Goal: Information Seeking & Learning: Learn about a topic

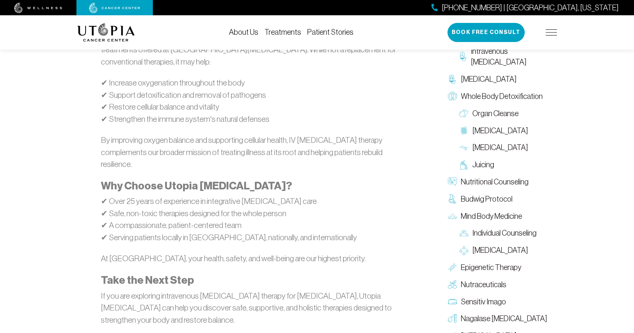
scroll to position [909, 0]
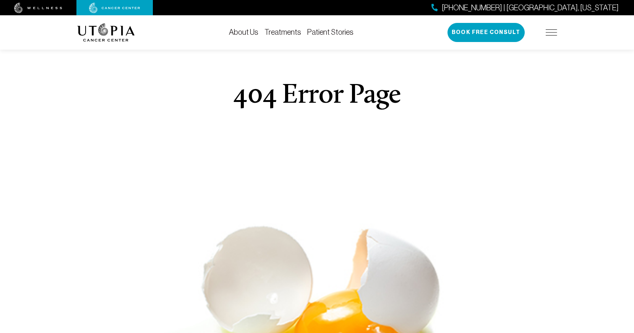
click at [555, 34] on img at bounding box center [551, 32] width 11 height 6
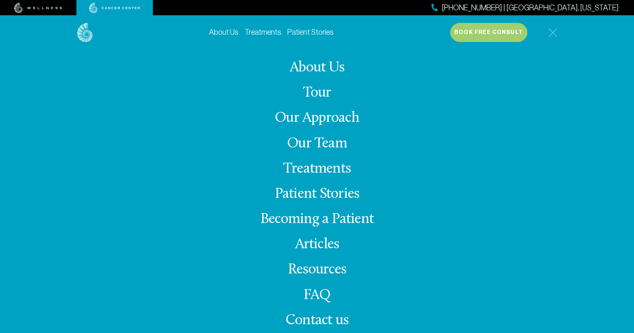
scroll to position [51, 0]
click at [314, 246] on link "Articles" at bounding box center [317, 244] width 44 height 15
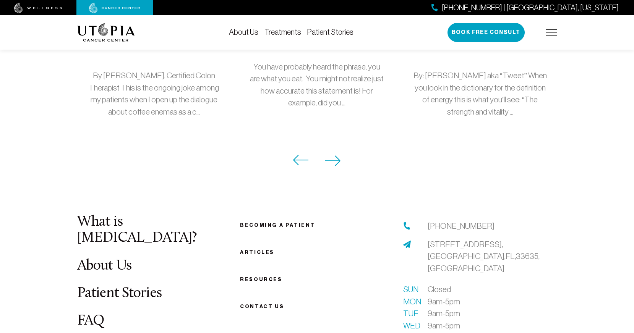
scroll to position [875, 0]
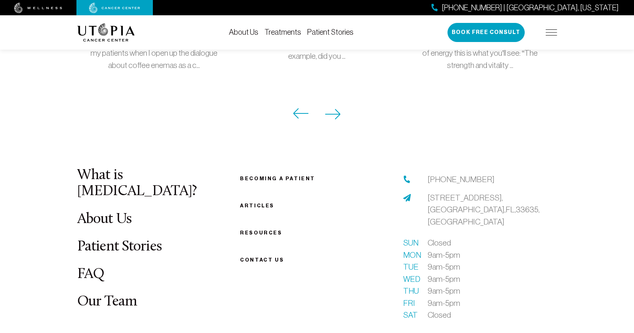
click at [256, 230] on link "Resources" at bounding box center [261, 233] width 42 height 6
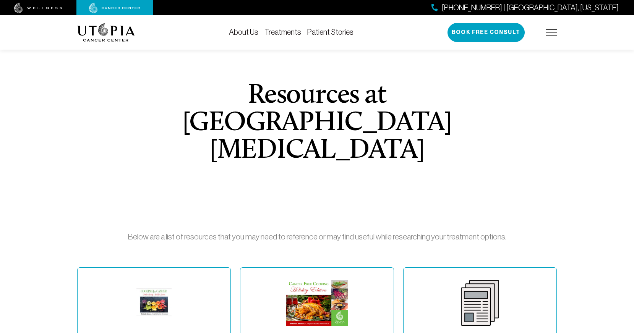
click at [552, 31] on img at bounding box center [551, 32] width 11 height 6
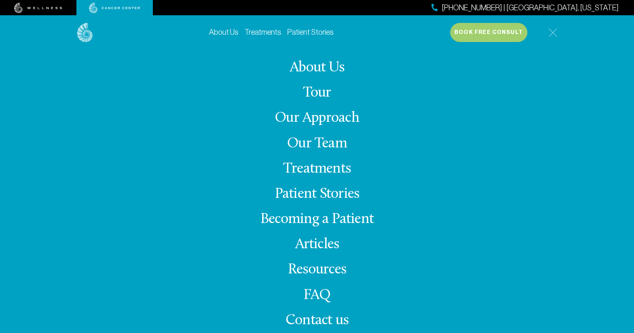
click at [307, 144] on link "Our Team" at bounding box center [317, 143] width 60 height 15
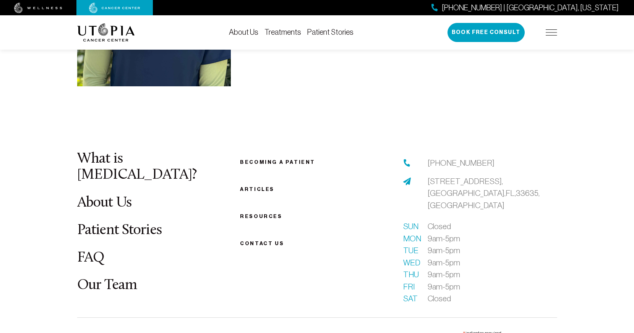
scroll to position [2406, 0]
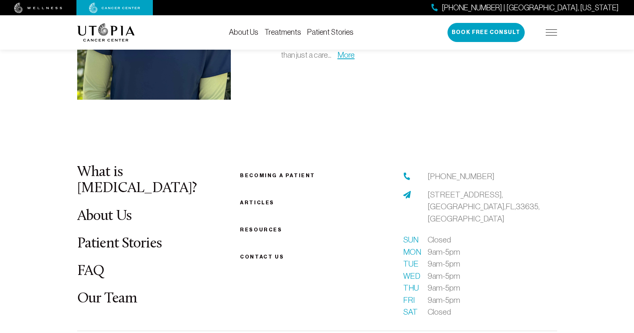
click at [274, 173] on link "Becoming a patient" at bounding box center [277, 176] width 75 height 6
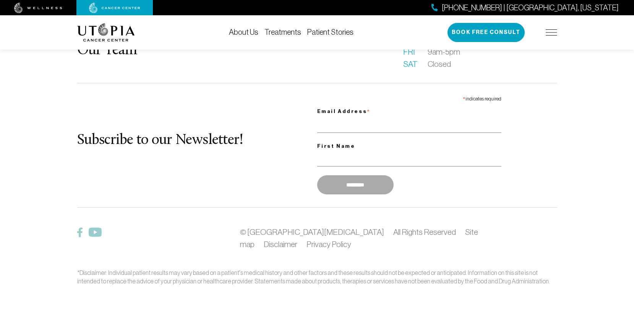
scroll to position [1221, 0]
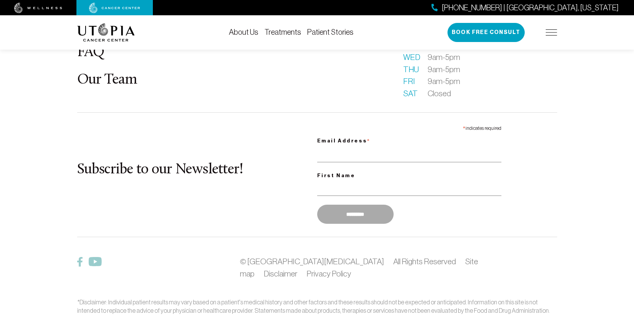
click at [248, 29] on link "About Us" at bounding box center [243, 32] width 29 height 8
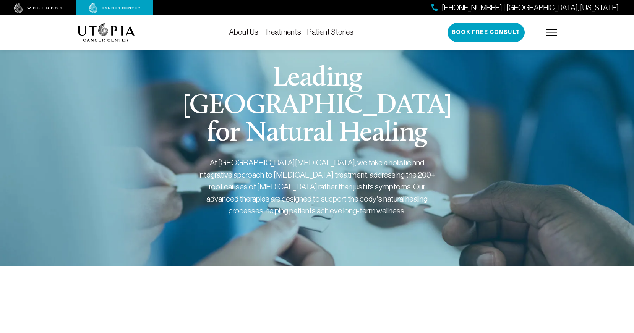
click at [289, 32] on link "Treatments" at bounding box center [283, 32] width 37 height 8
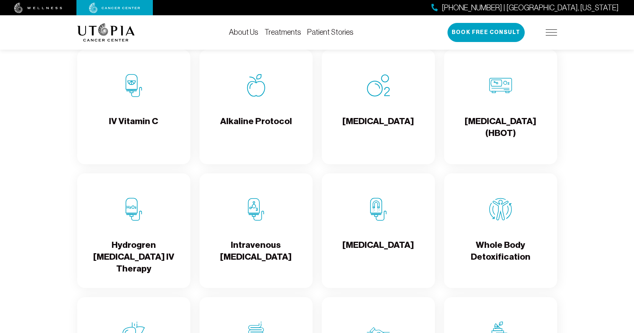
scroll to position [837, 0]
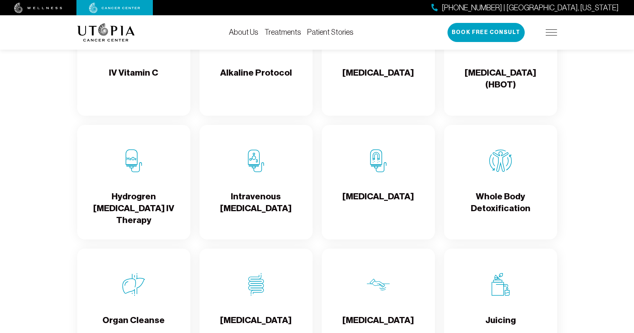
click at [154, 202] on h4 "Hydrogren [MEDICAL_DATA] IV Therapy" at bounding box center [133, 209] width 101 height 36
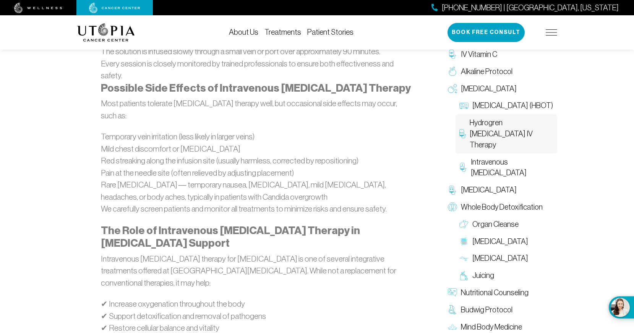
scroll to position [619, 0]
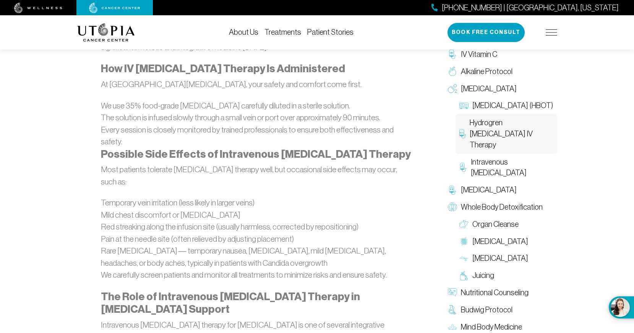
click at [552, 30] on img at bounding box center [551, 32] width 11 height 6
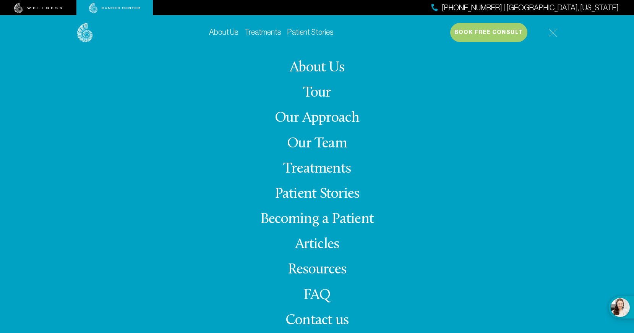
scroll to position [860, 0]
click at [219, 30] on link "About Us" at bounding box center [223, 32] width 29 height 8
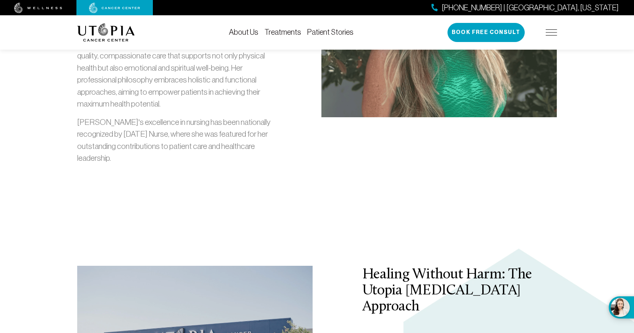
scroll to position [1107, 0]
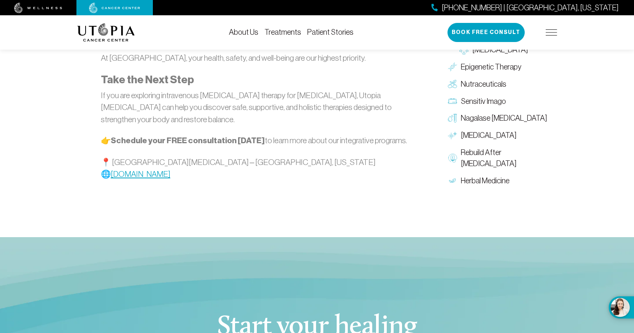
scroll to position [860, 0]
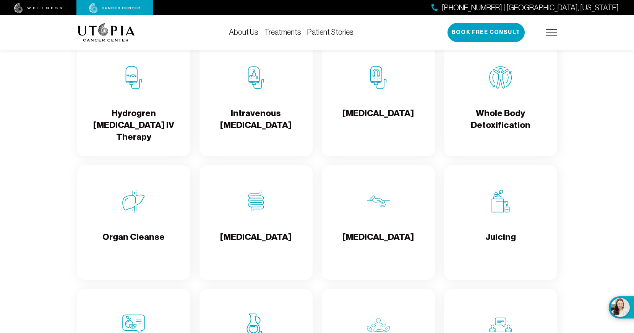
scroll to position [934, 0]
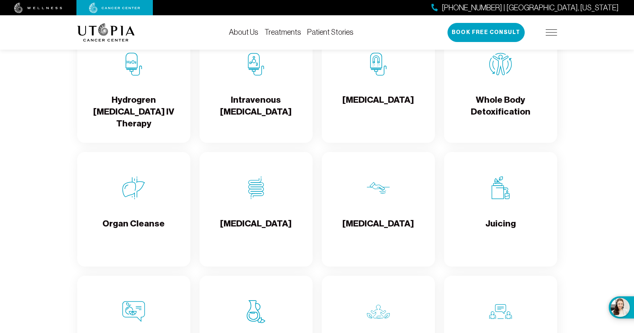
click at [279, 213] on div "[MEDICAL_DATA]" at bounding box center [256, 209] width 113 height 115
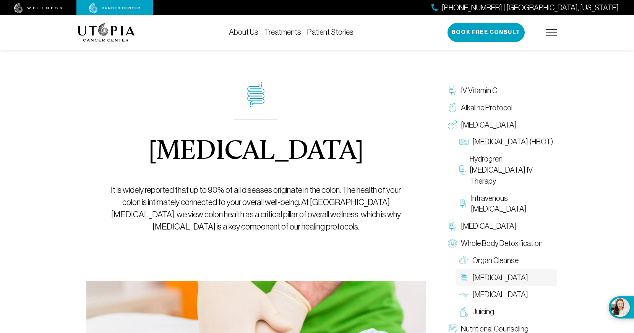
click at [552, 31] on img at bounding box center [551, 32] width 11 height 6
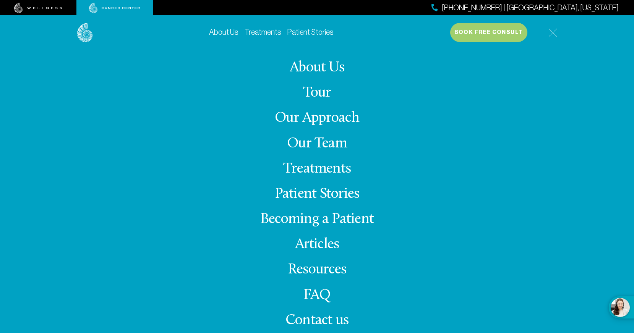
scroll to position [465, 0]
click at [321, 221] on link "Becoming a Patient" at bounding box center [317, 219] width 114 height 15
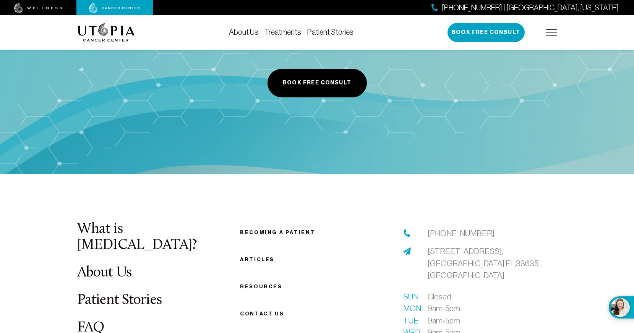
scroll to position [999, 0]
